Goal: Register for event/course

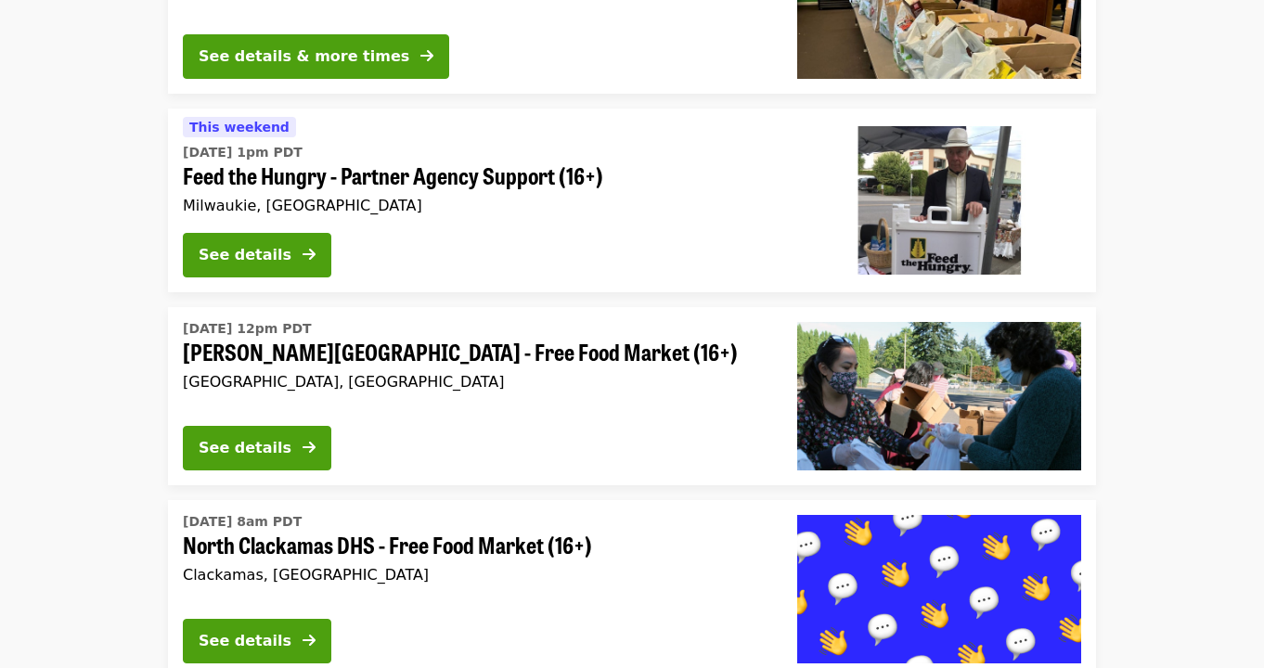
scroll to position [698, 0]
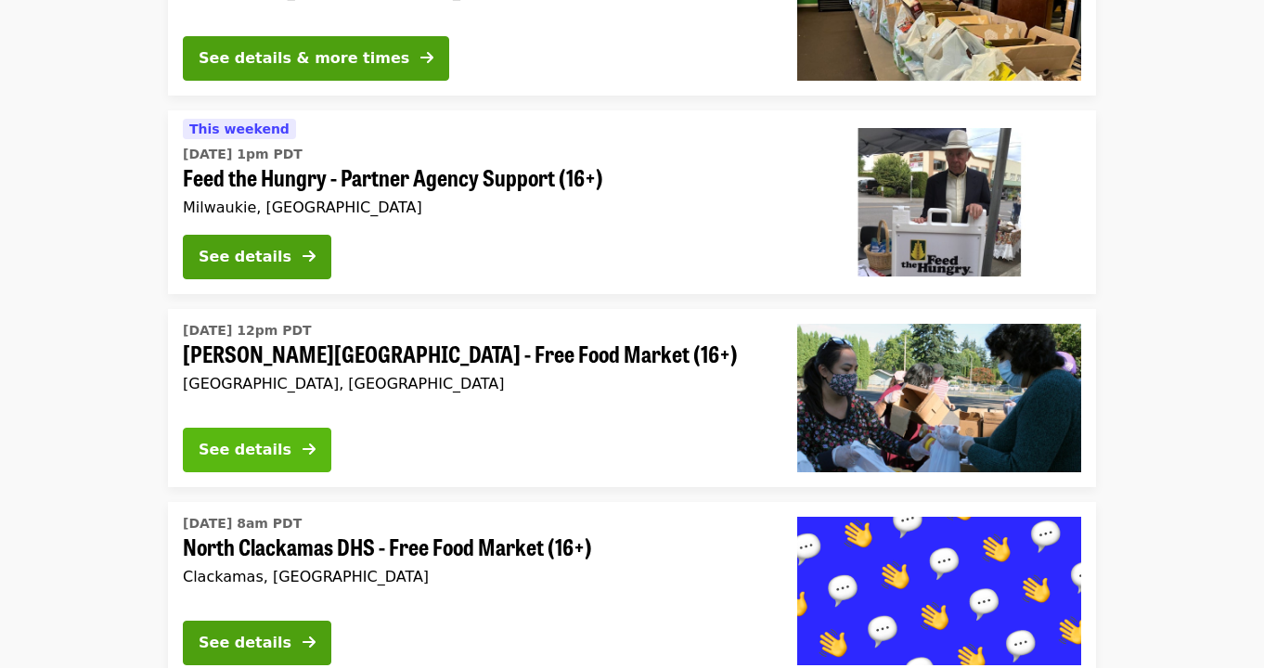
click at [276, 449] on div "See details" at bounding box center [245, 450] width 93 height 22
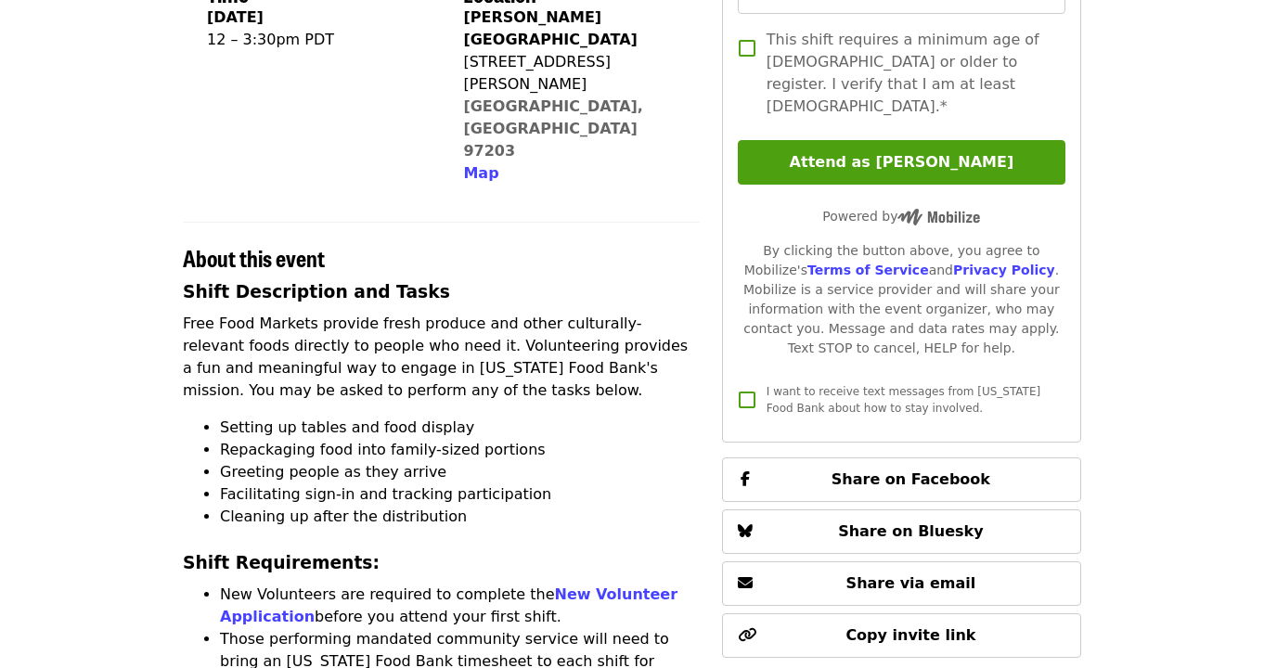
scroll to position [479, 0]
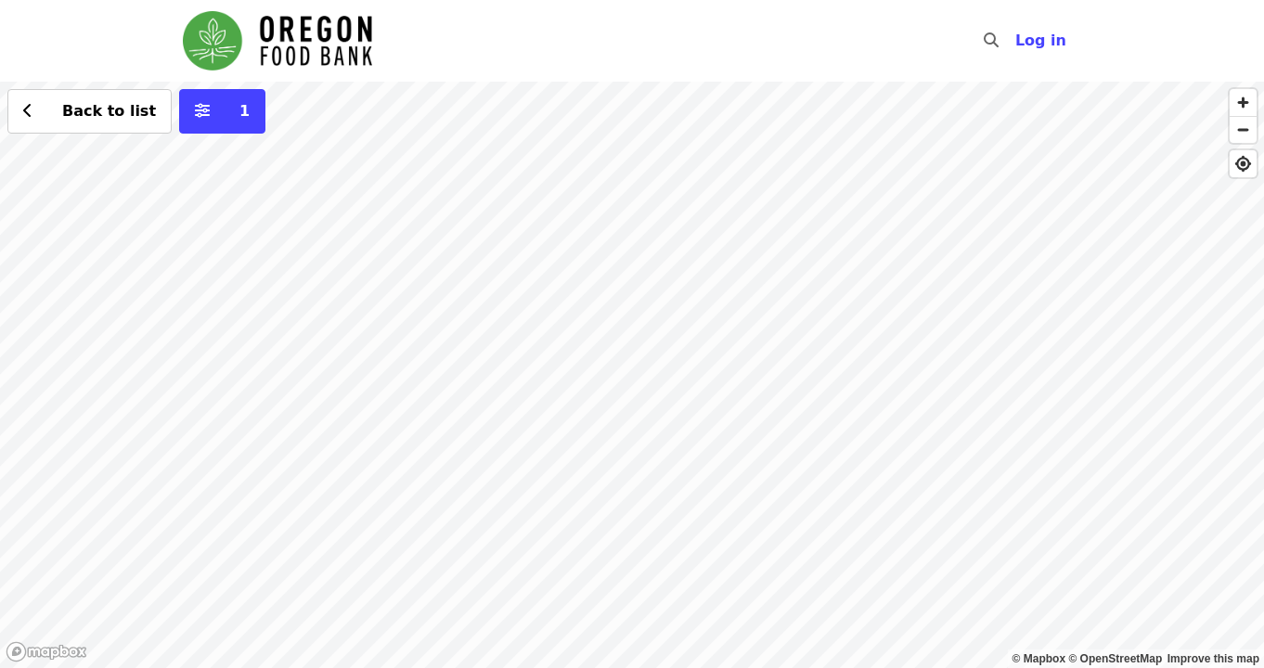
click at [678, 211] on div "Back to list 1" at bounding box center [632, 375] width 1264 height 587
click at [26, 110] on icon "chevron-left icon" at bounding box center [27, 111] width 9 height 18
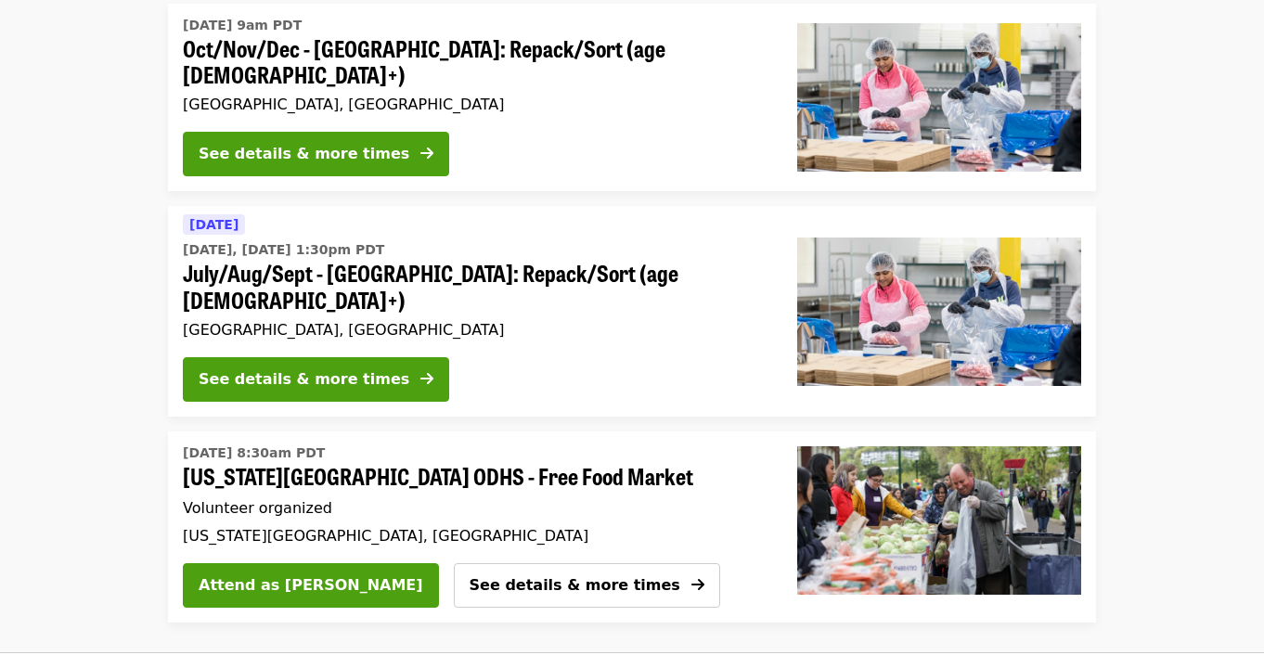
scroll to position [2994, 0]
